Goal: Information Seeking & Learning: Learn about a topic

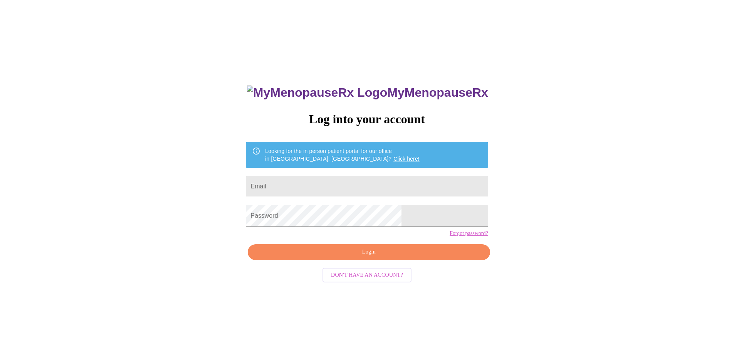
click at [342, 178] on input "Email" at bounding box center [367, 187] width 242 height 22
type input "[EMAIL_ADDRESS][DOMAIN_NAME]"
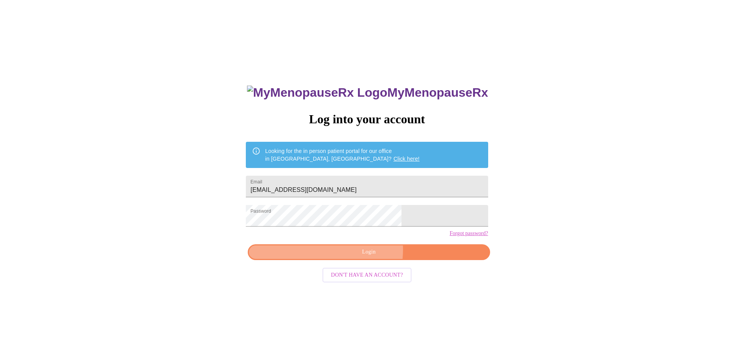
click at [353, 257] on span "Login" at bounding box center [369, 252] width 224 height 10
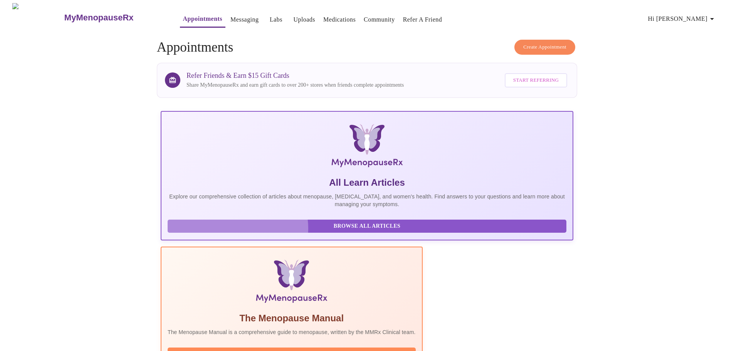
click at [238, 231] on span "Browse All Articles" at bounding box center [366, 226] width 383 height 10
